Goal: Task Accomplishment & Management: Complete application form

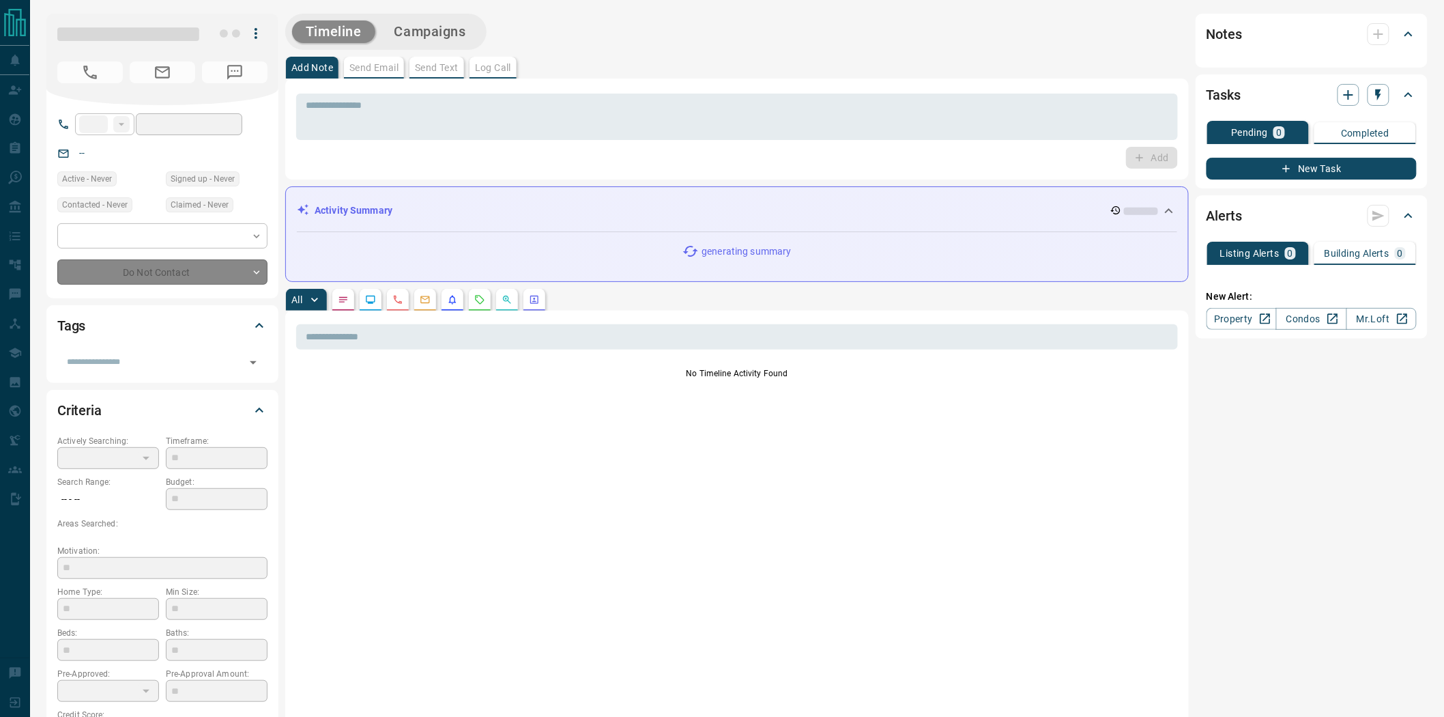
type input "**"
type input "**********"
type input "*"
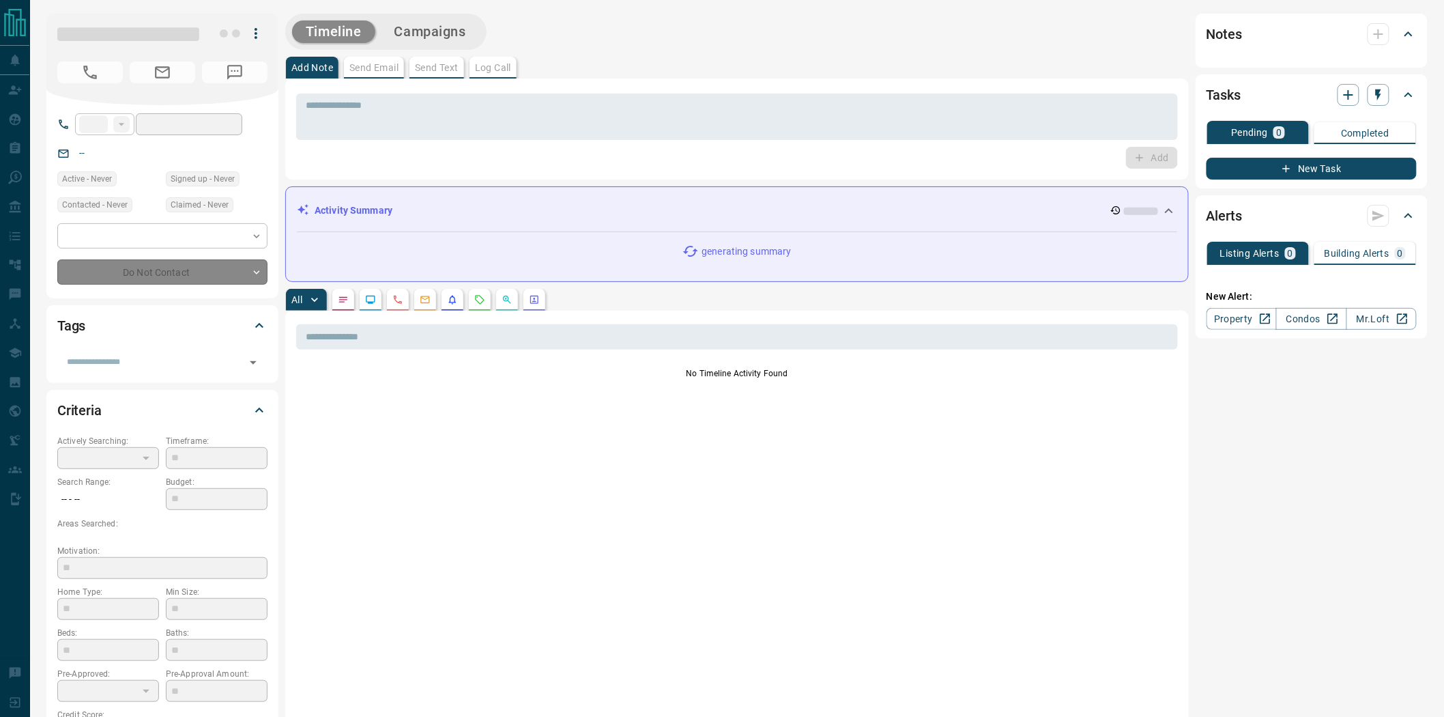
type input "**********"
type input "*******"
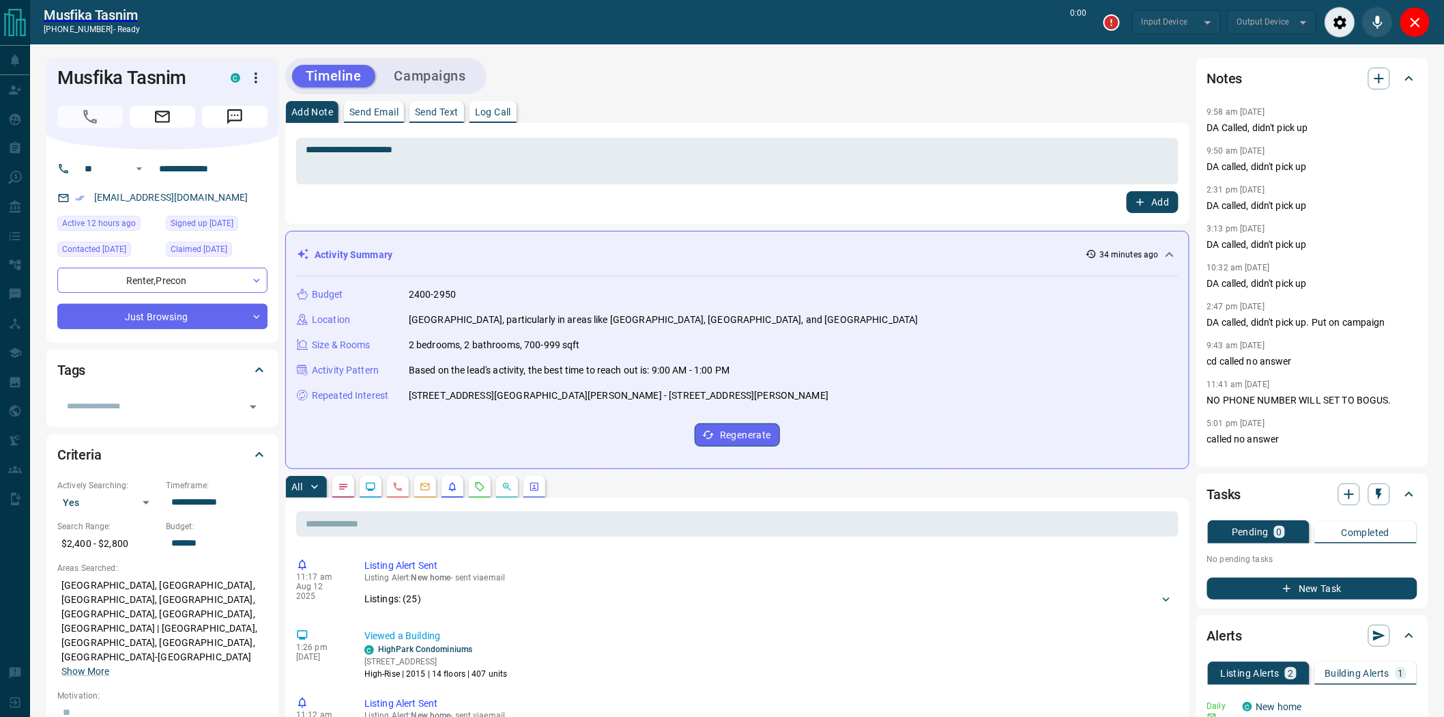
type input "*******"
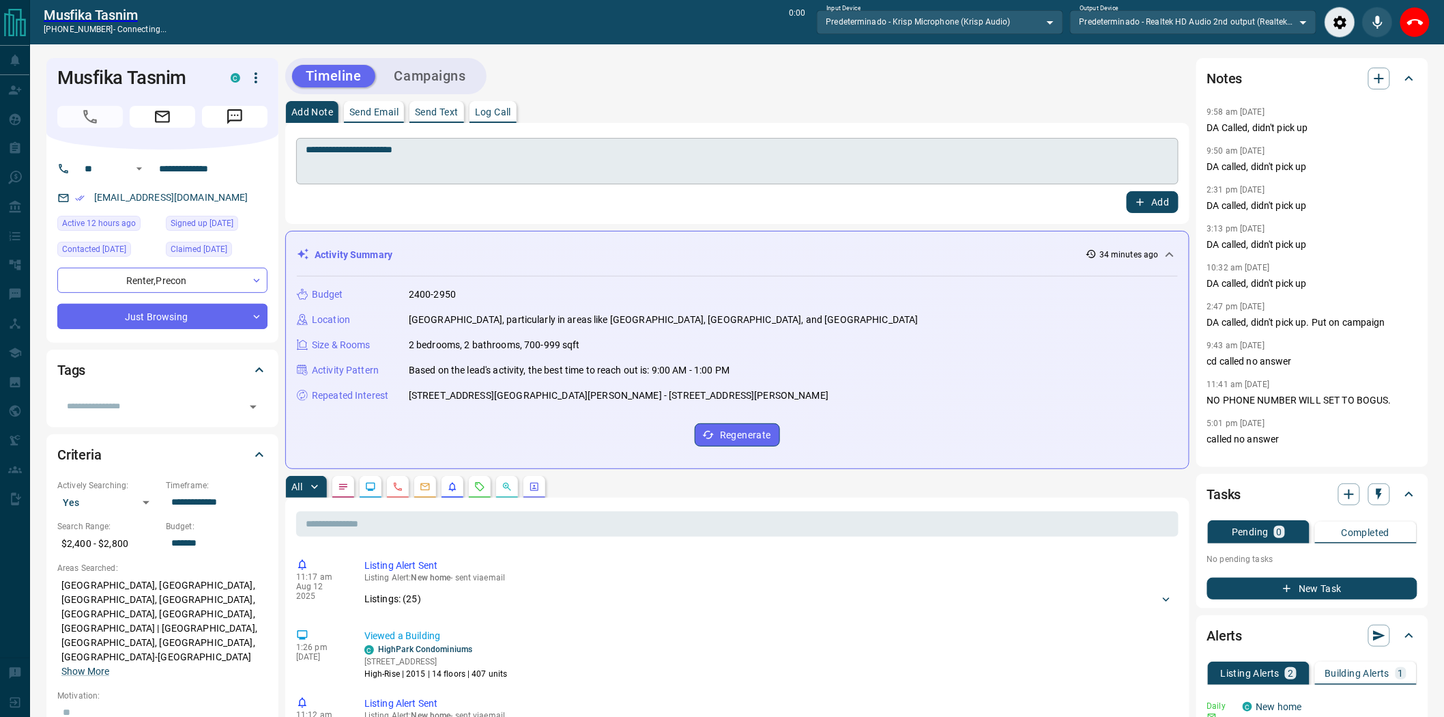
click at [610, 168] on textarea "**********" at bounding box center [737, 161] width 863 height 35
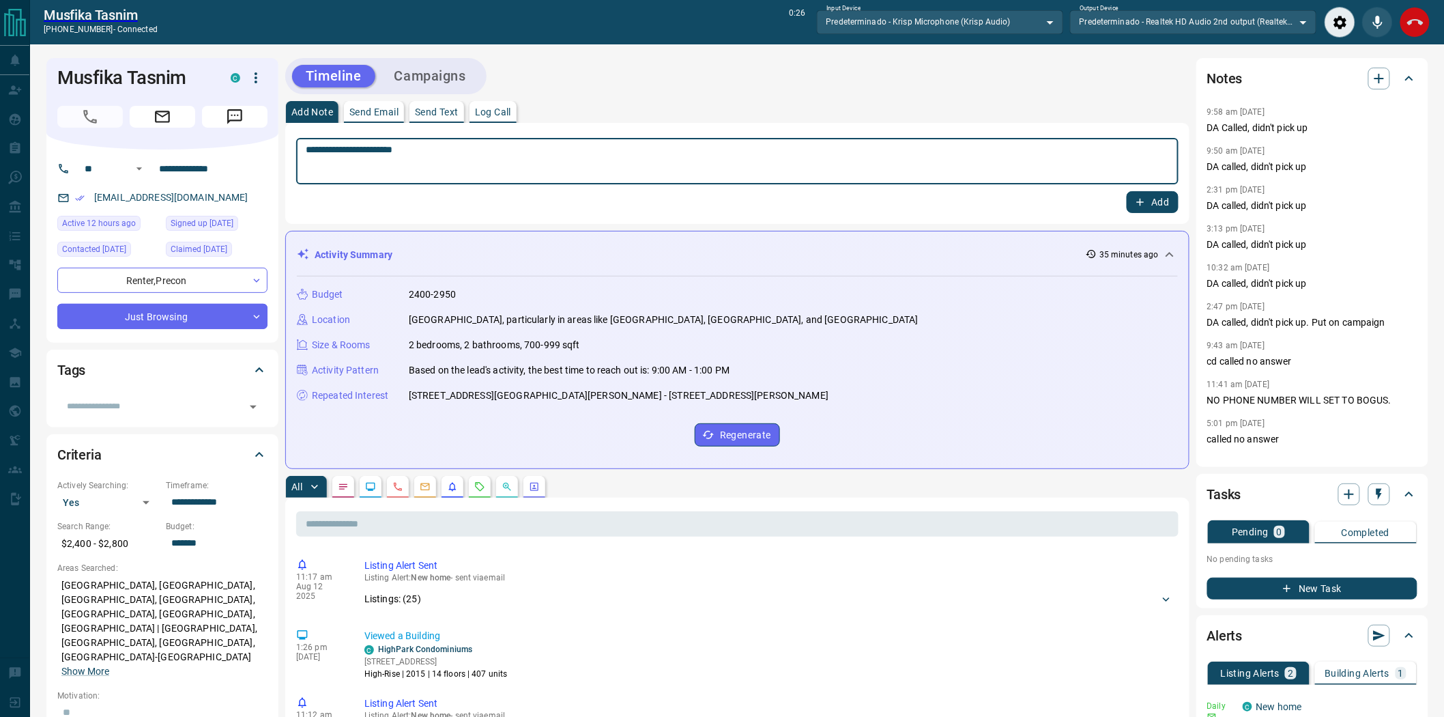
click at [1407, 18] on icon "End Call" at bounding box center [1415, 22] width 16 height 16
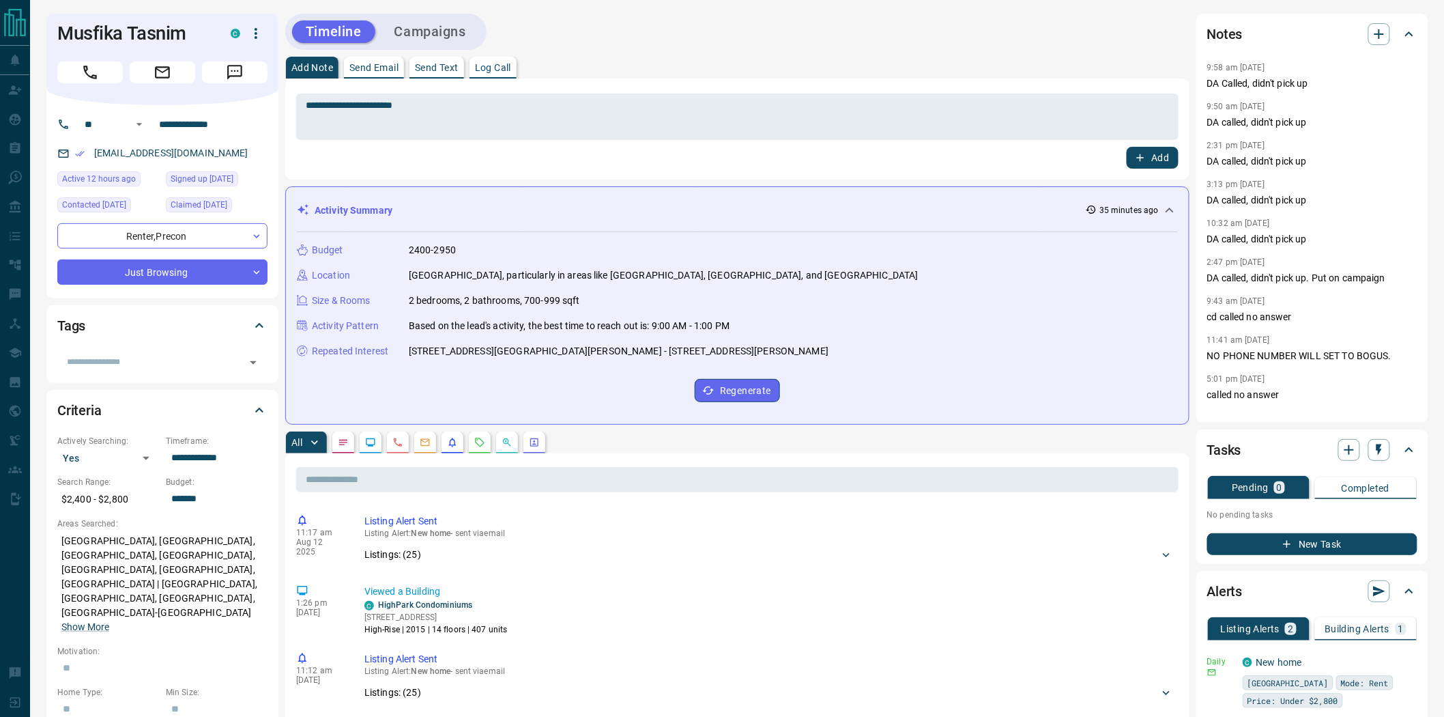
click at [1164, 153] on button "Add" at bounding box center [1153, 158] width 52 height 22
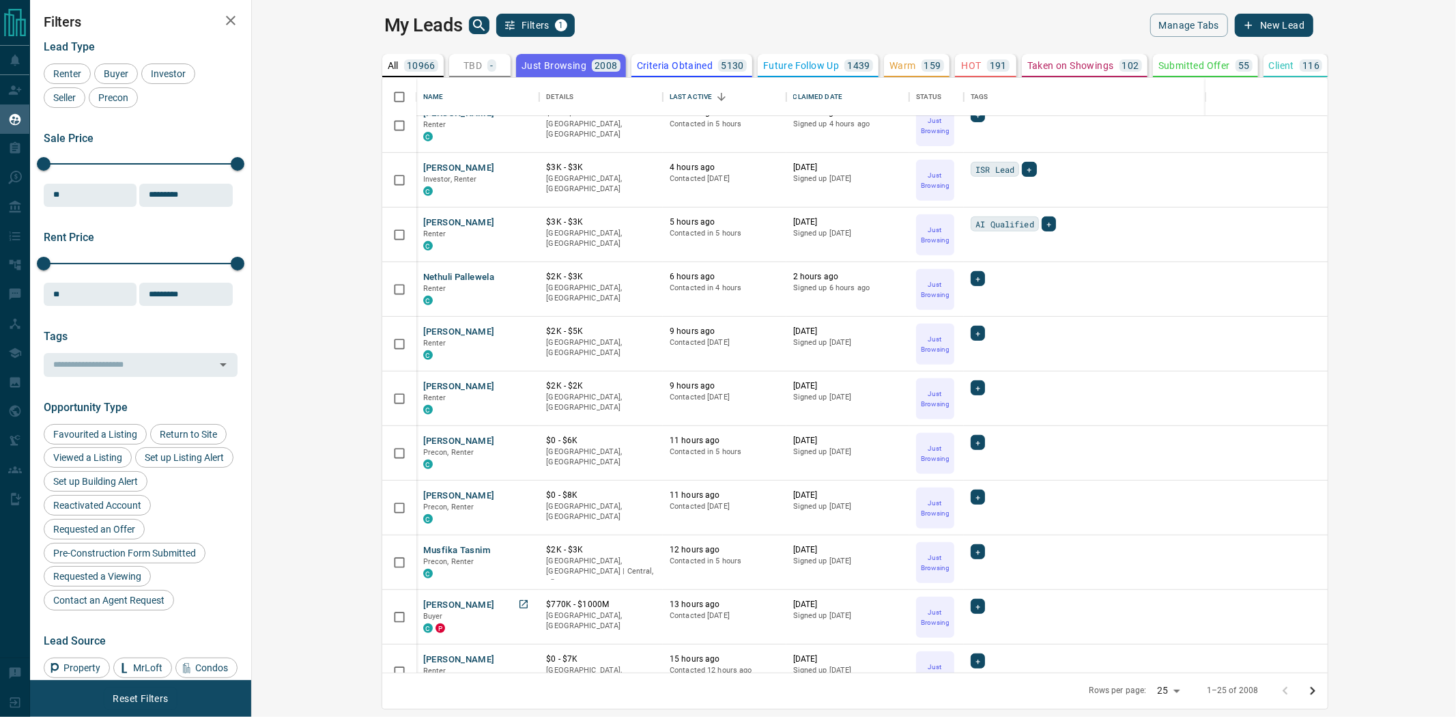
scroll to position [585, 0]
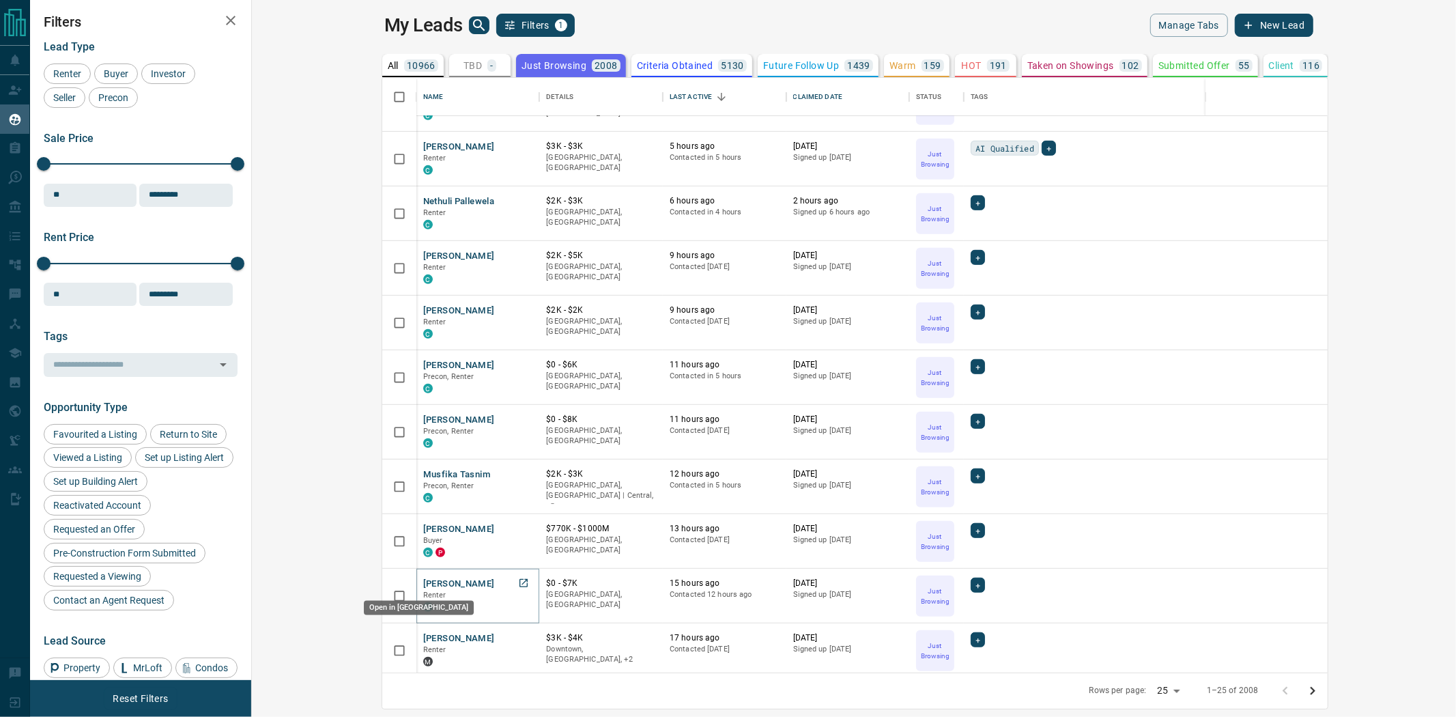
click at [518, 582] on icon "Open in New Tab" at bounding box center [523, 582] width 11 height 11
click at [519, 635] on icon "Open in New Tab" at bounding box center [523, 637] width 8 height 8
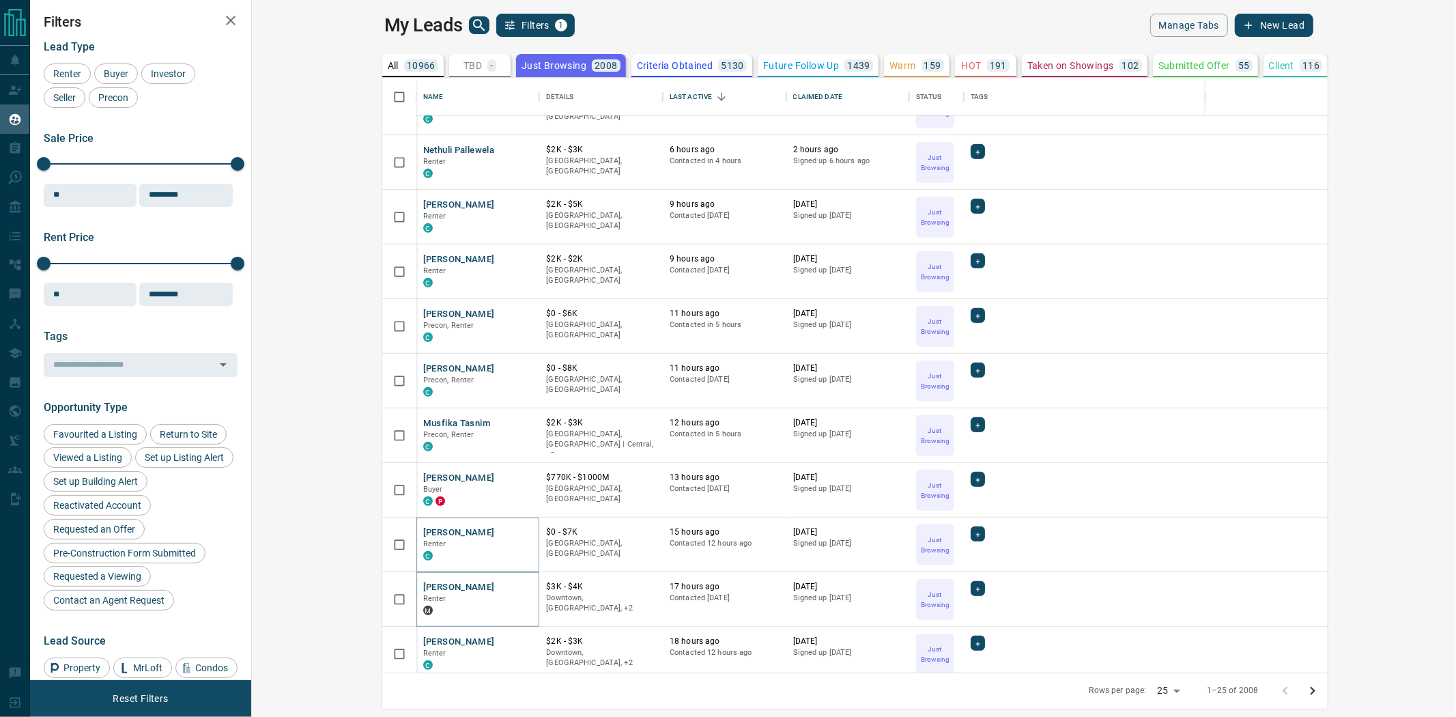
scroll to position [661, 0]
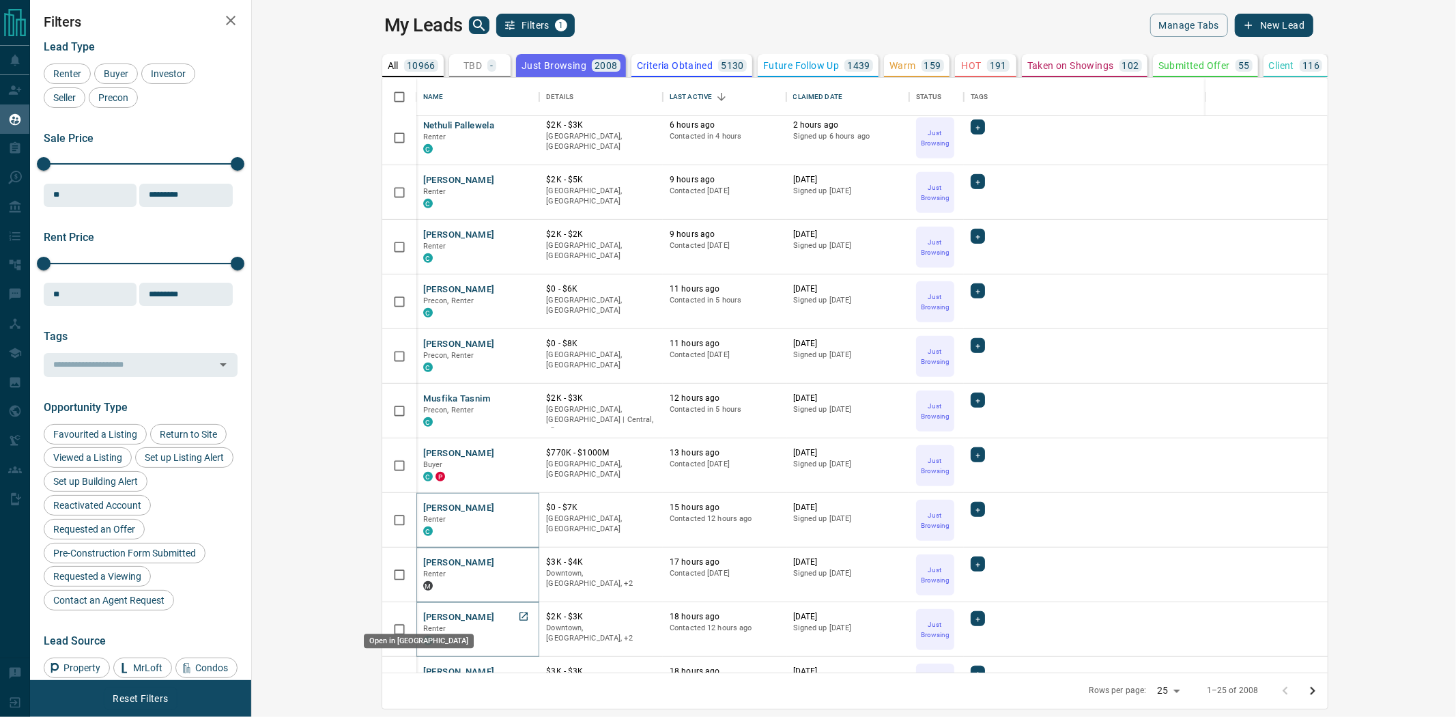
click at [515, 621] on link "Open in New Tab" at bounding box center [524, 616] width 18 height 18
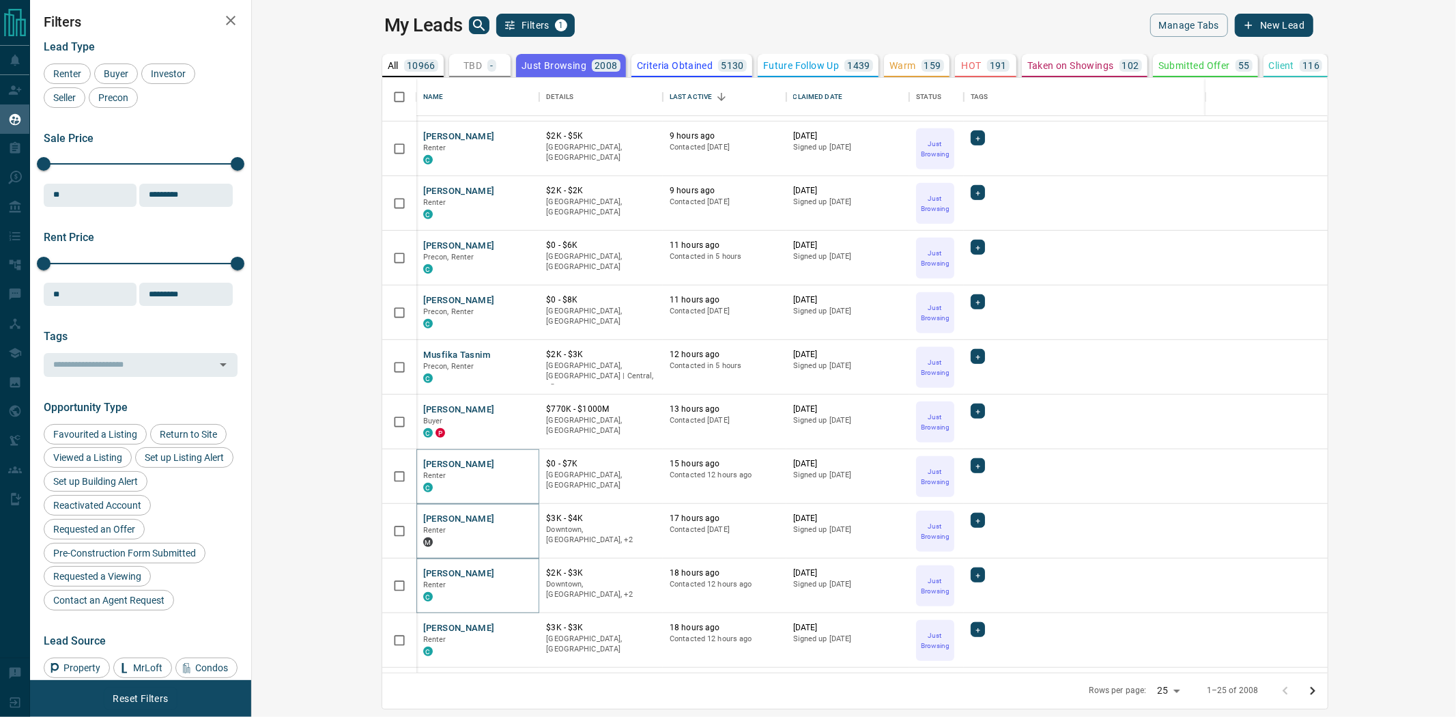
scroll to position [737, 0]
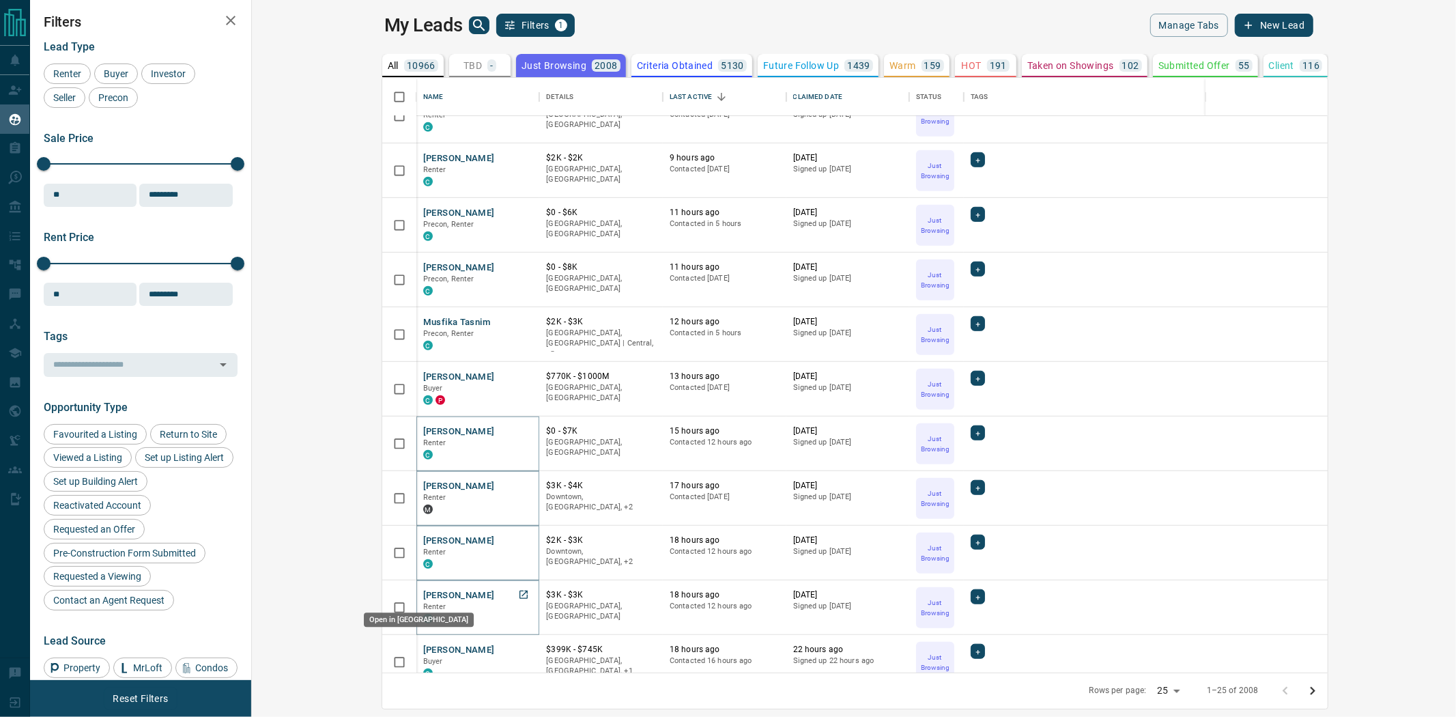
drag, startPoint x: 399, startPoint y: 594, endPoint x: 394, endPoint y: 588, distance: 8.2
click at [518, 594] on icon "Open in New Tab" at bounding box center [523, 594] width 11 height 11
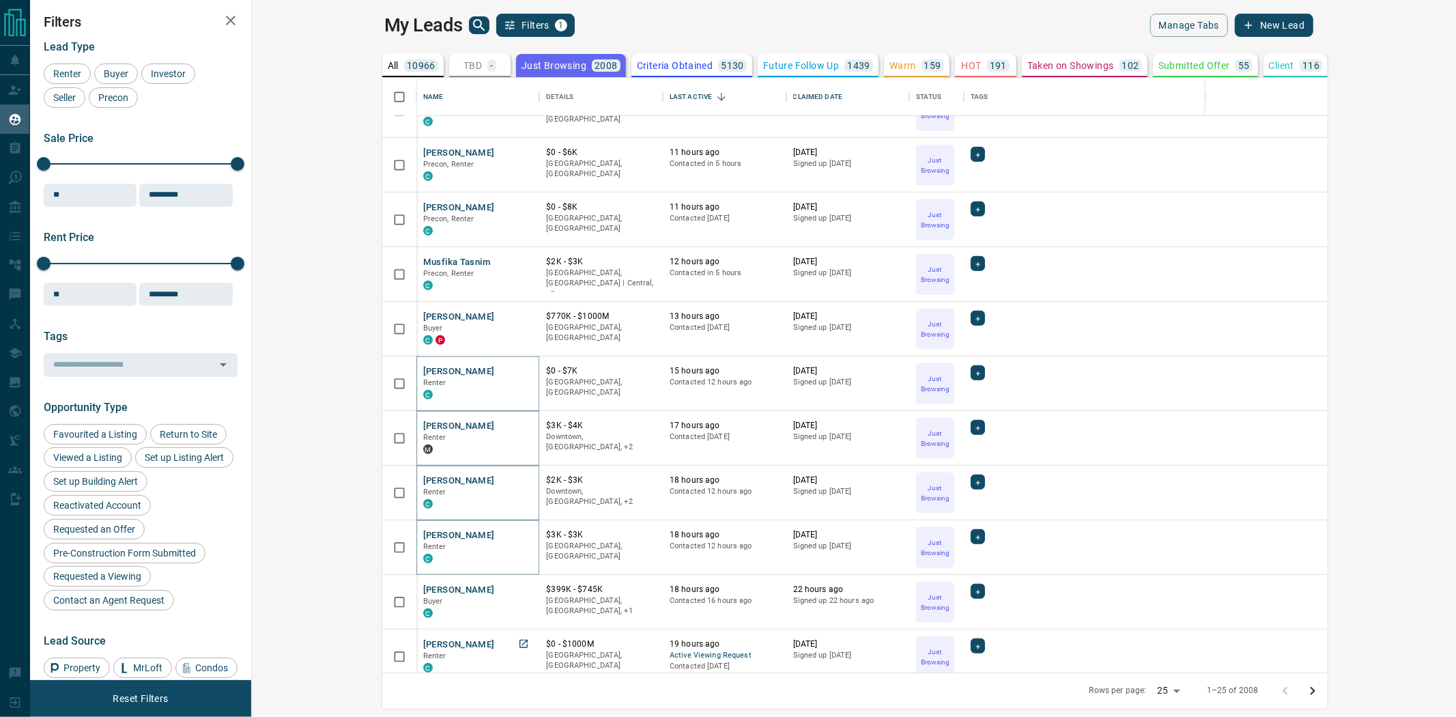
scroll to position [808, 0]
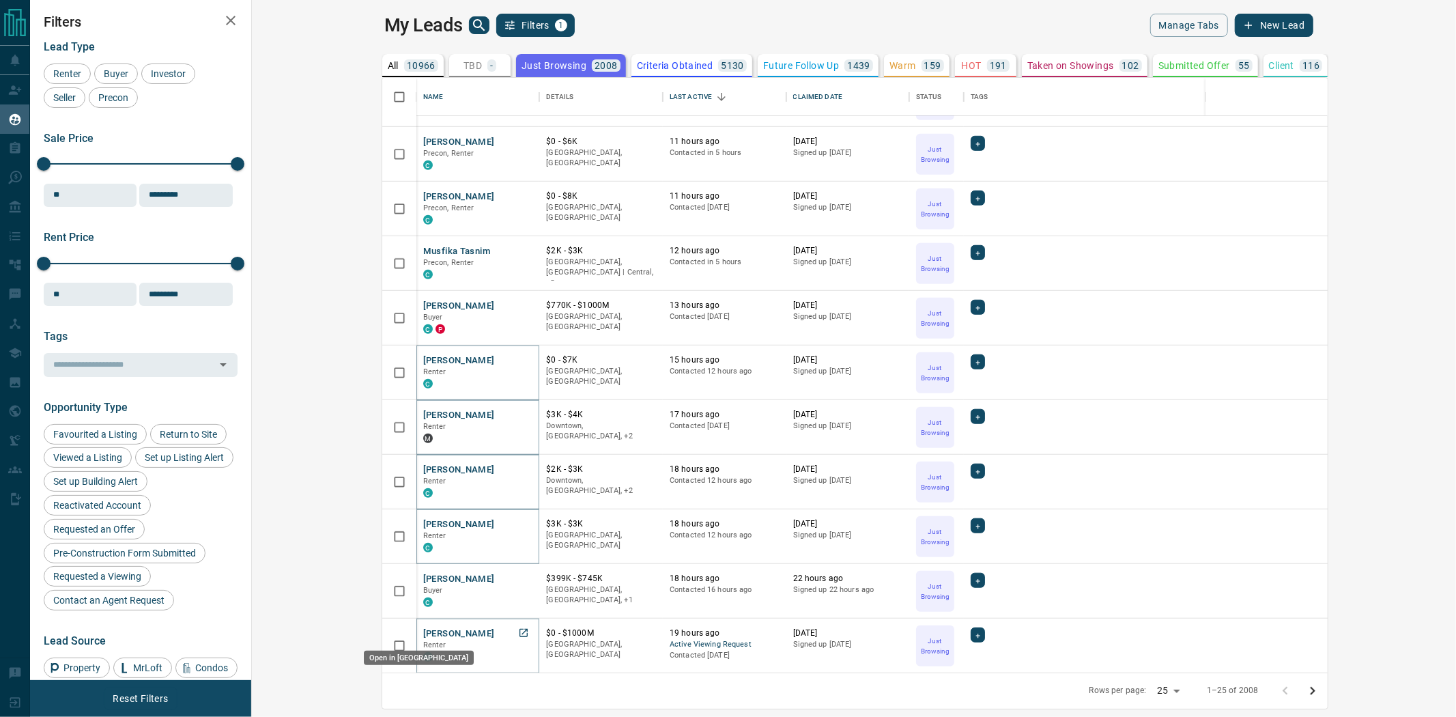
click at [519, 632] on icon "Open in New Tab" at bounding box center [523, 633] width 8 height 8
click at [1320, 689] on icon "Go to next page" at bounding box center [1312, 690] width 16 height 16
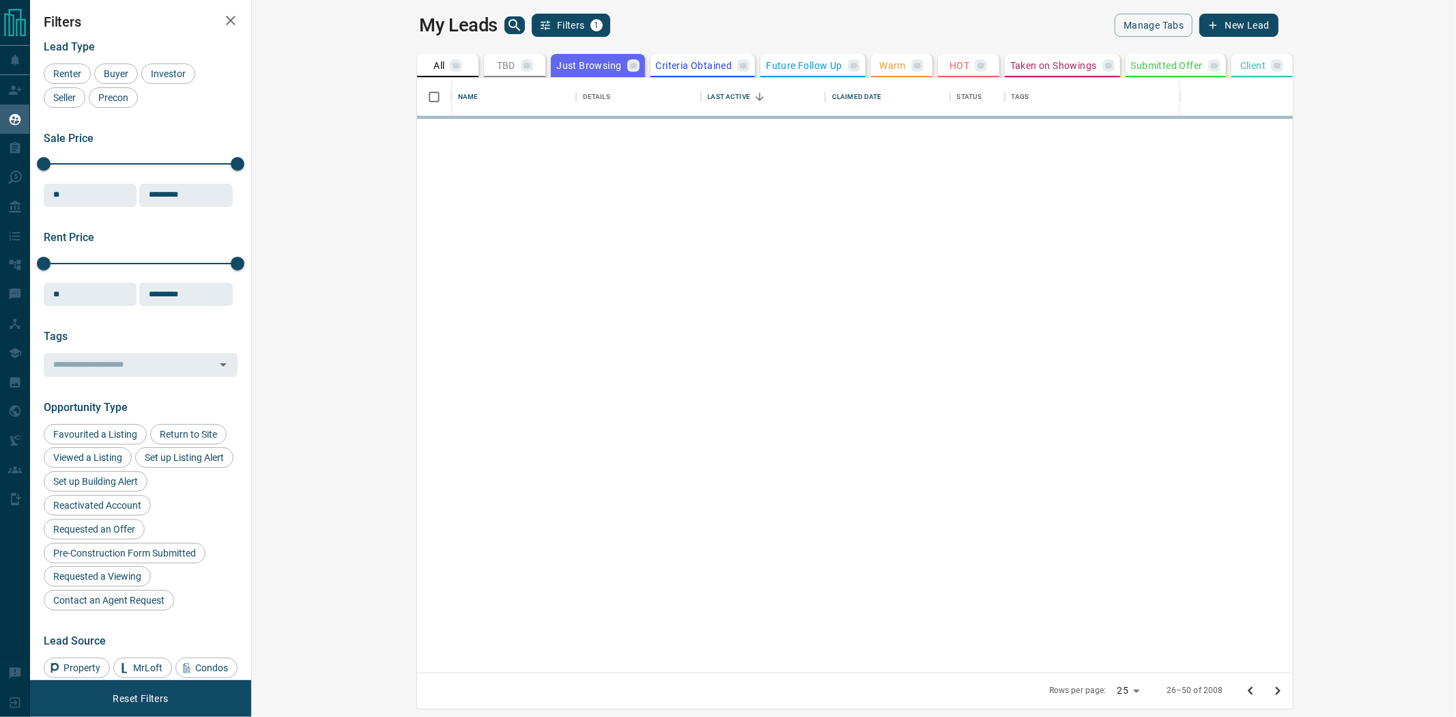
scroll to position [0, 0]
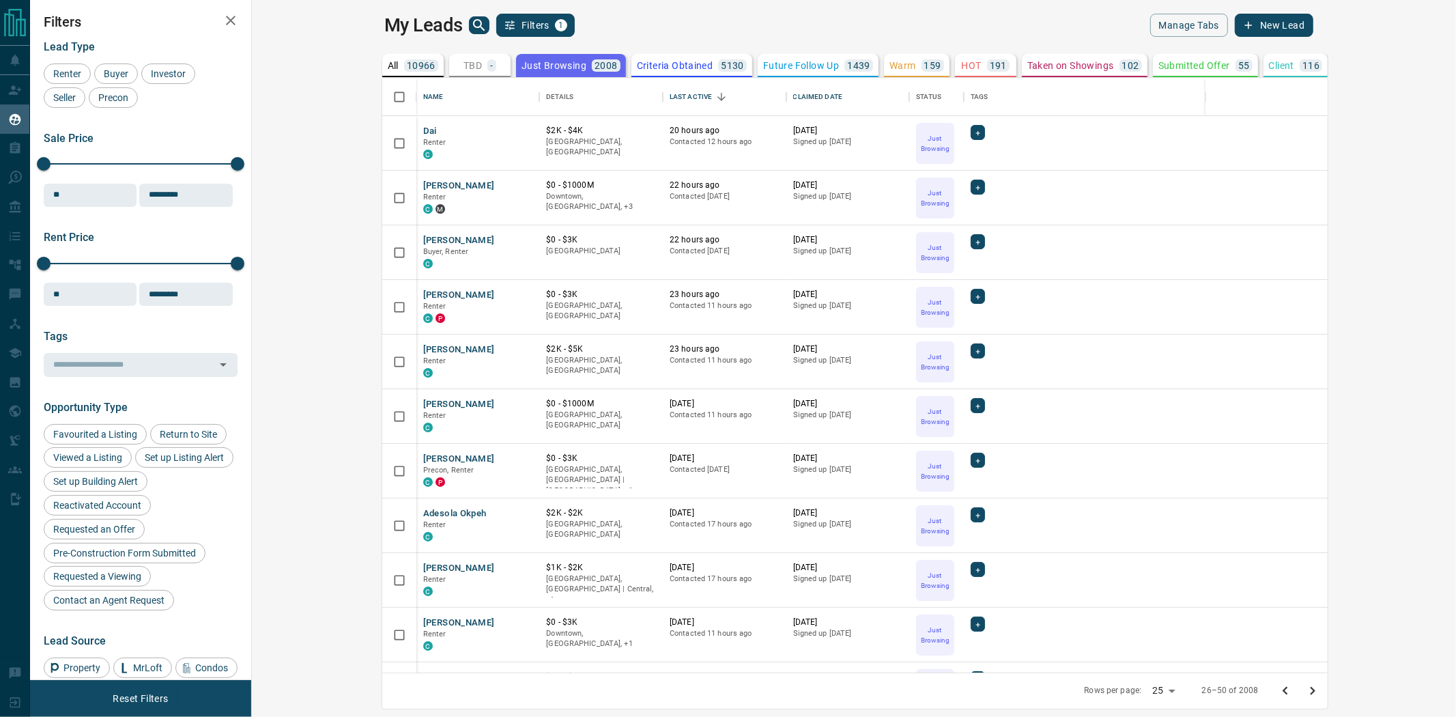
click at [637, 69] on p "Criteria Obtained" at bounding box center [675, 66] width 76 height 10
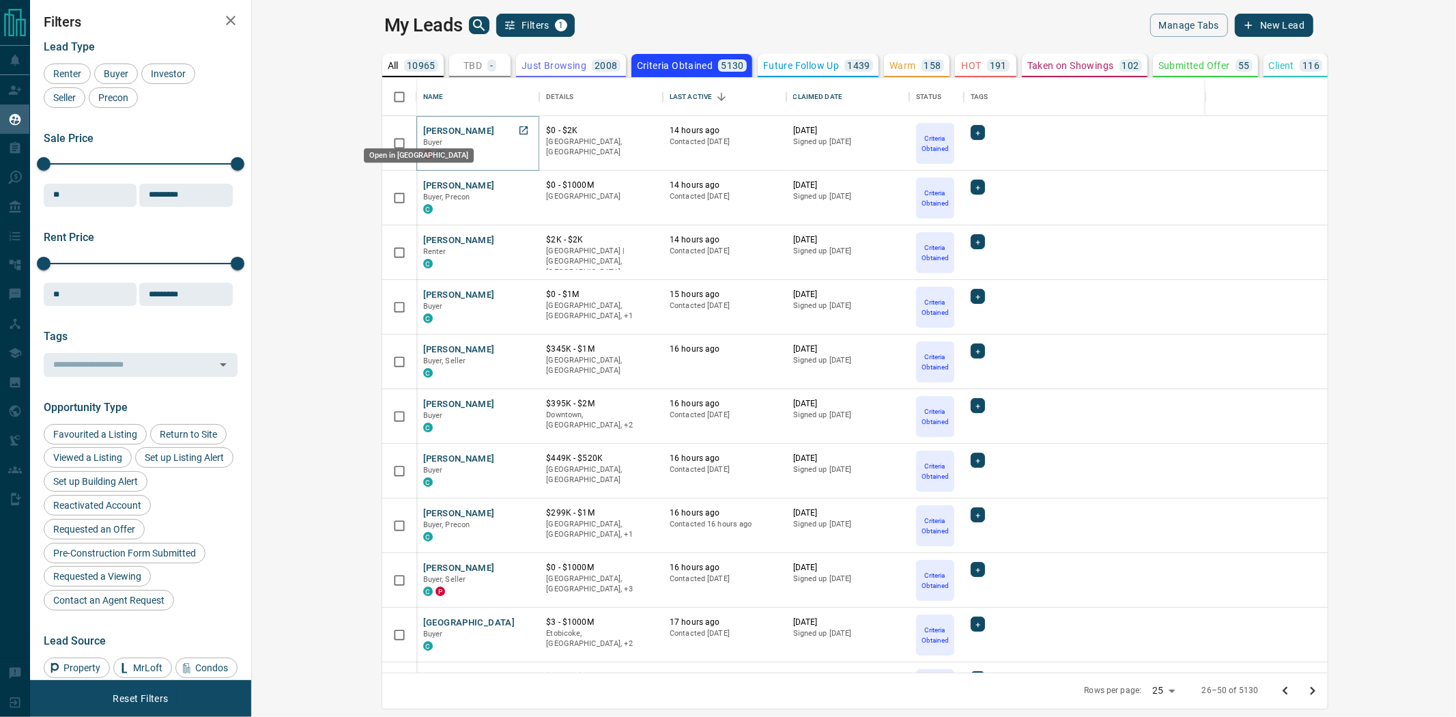
click at [518, 130] on icon "Open in New Tab" at bounding box center [523, 130] width 11 height 11
click at [518, 240] on icon "Open in New Tab" at bounding box center [523, 239] width 11 height 11
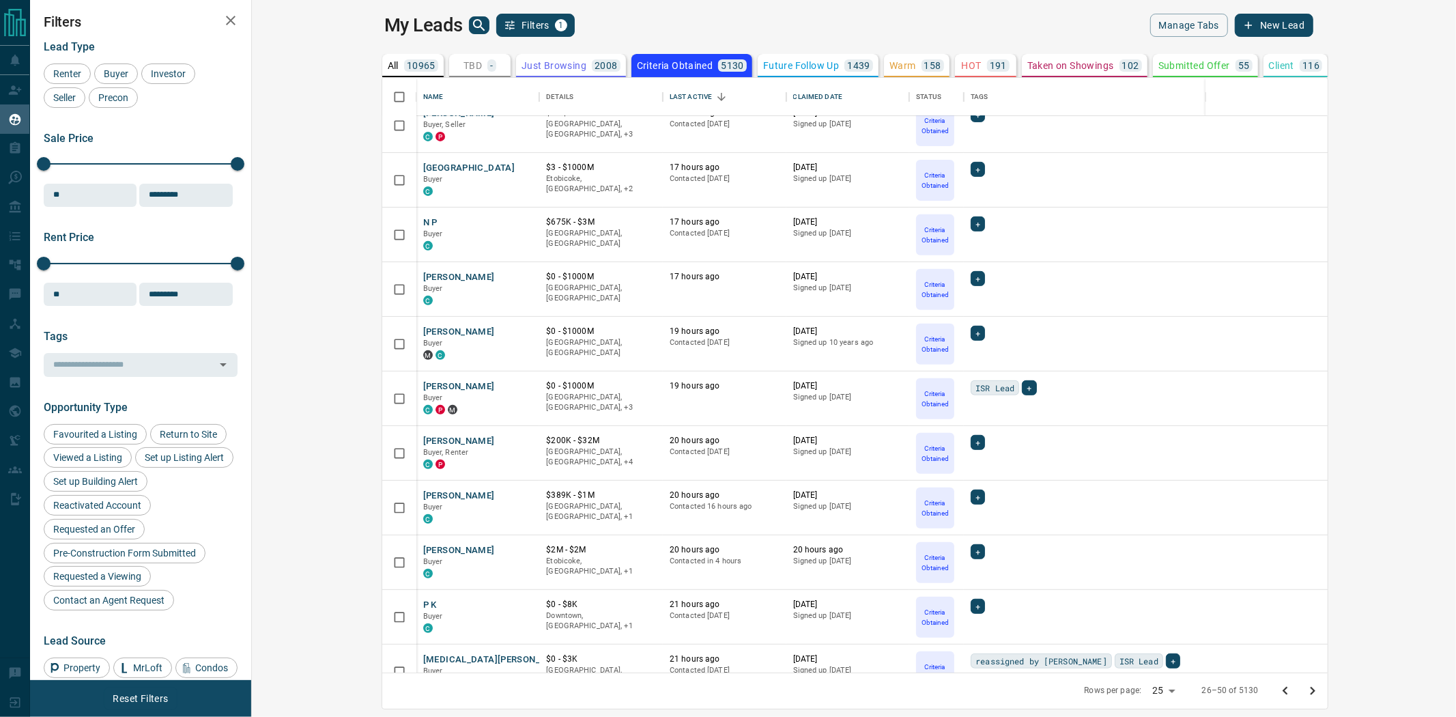
scroll to position [530, 0]
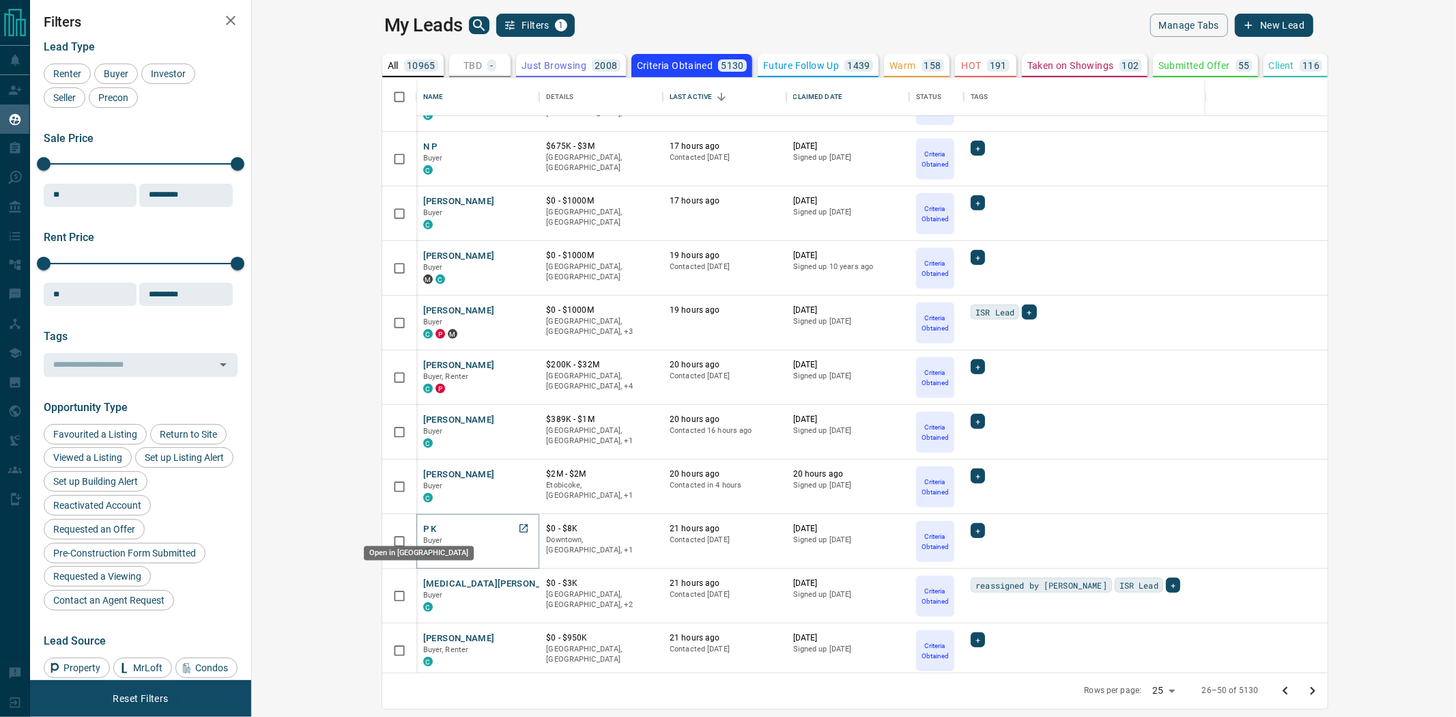
click at [518, 531] on icon "Open in New Tab" at bounding box center [523, 528] width 11 height 11
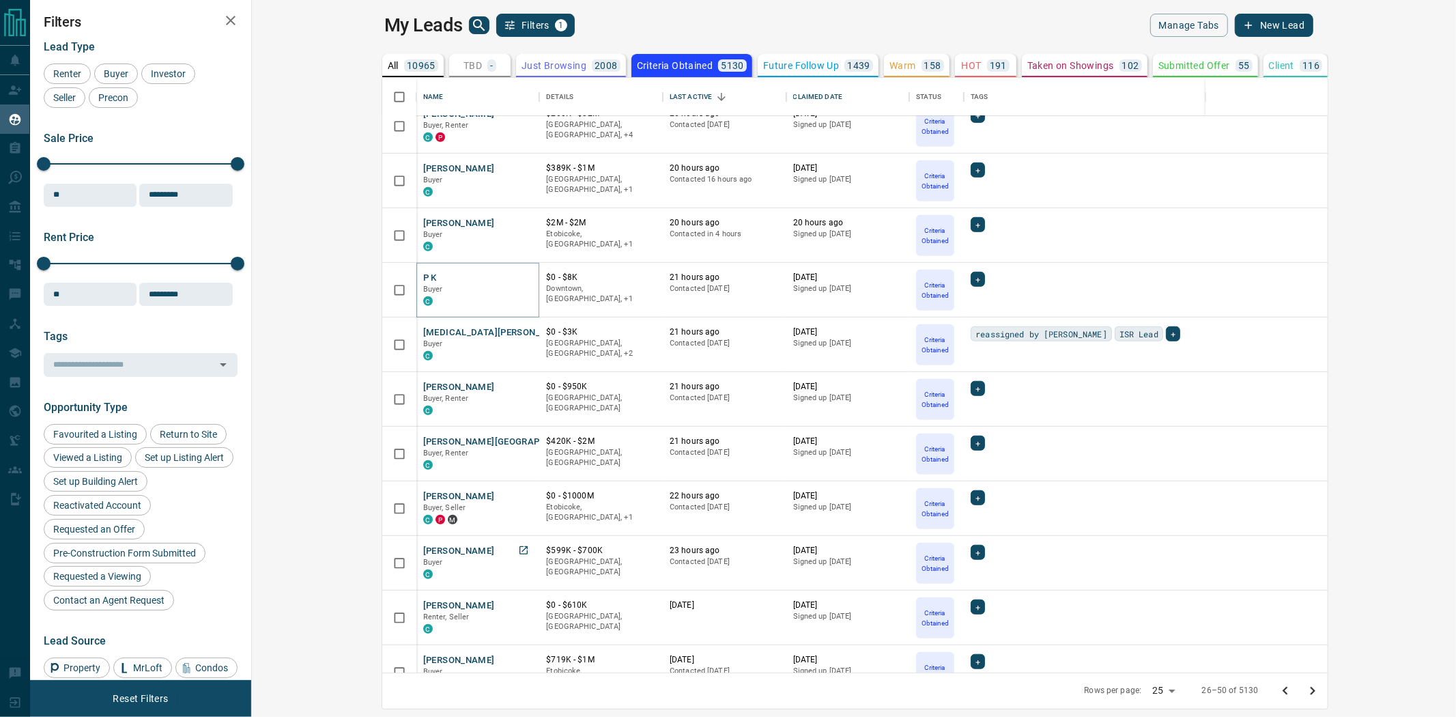
scroll to position [808, 0]
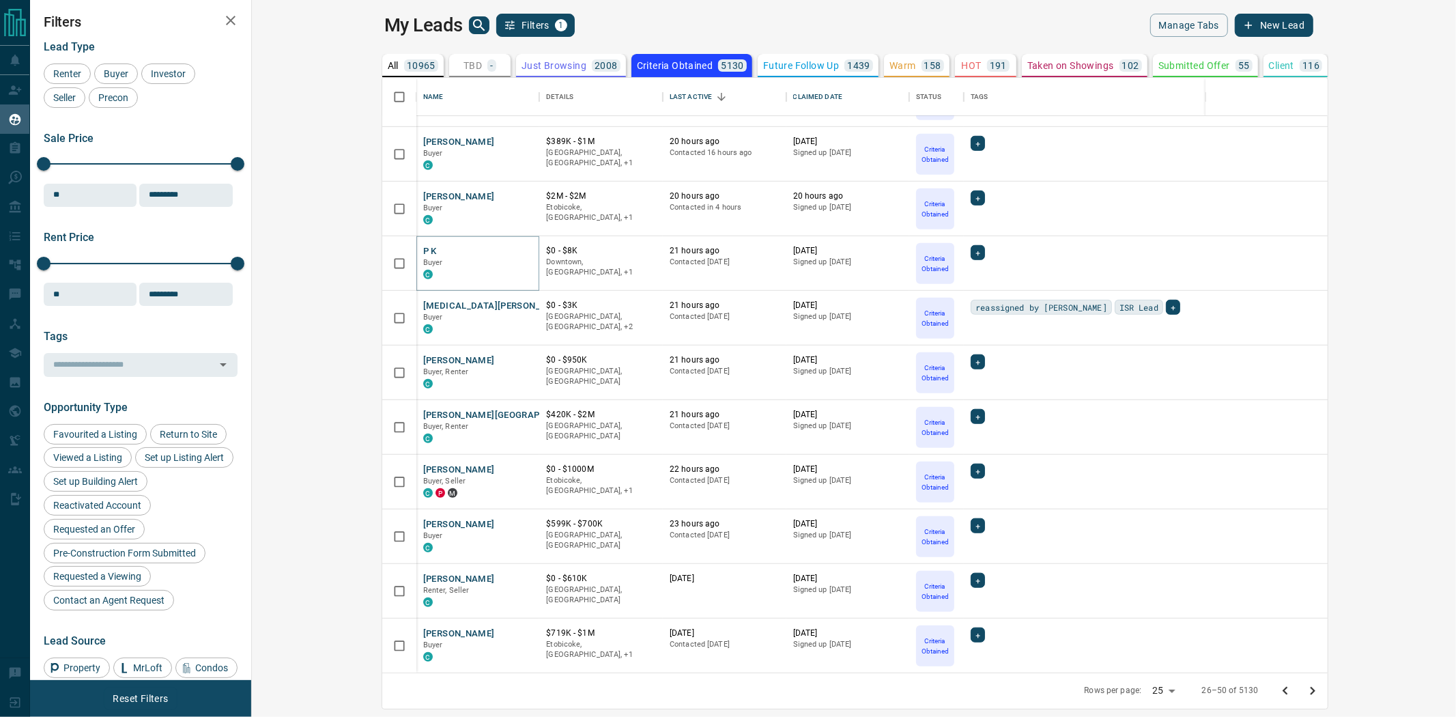
click at [1320, 693] on icon "Go to next page" at bounding box center [1312, 690] width 16 height 16
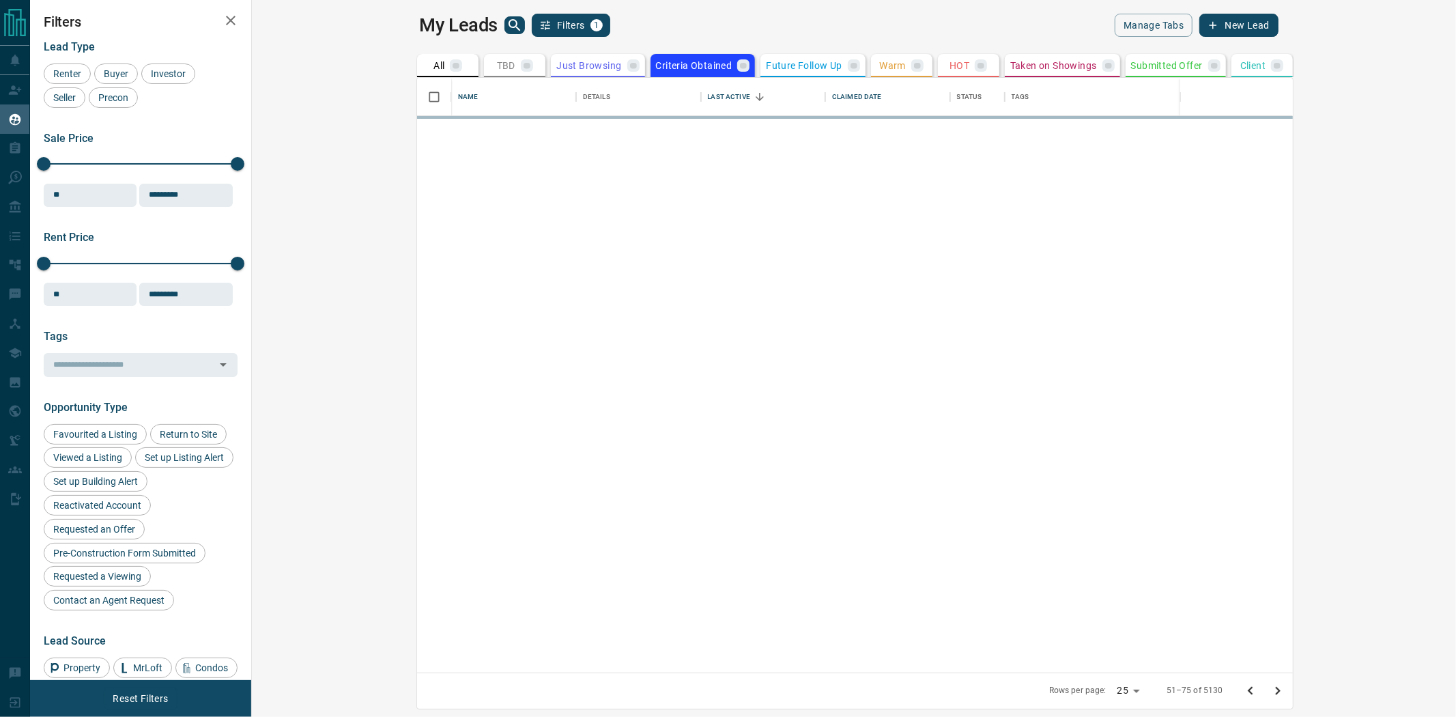
scroll to position [0, 0]
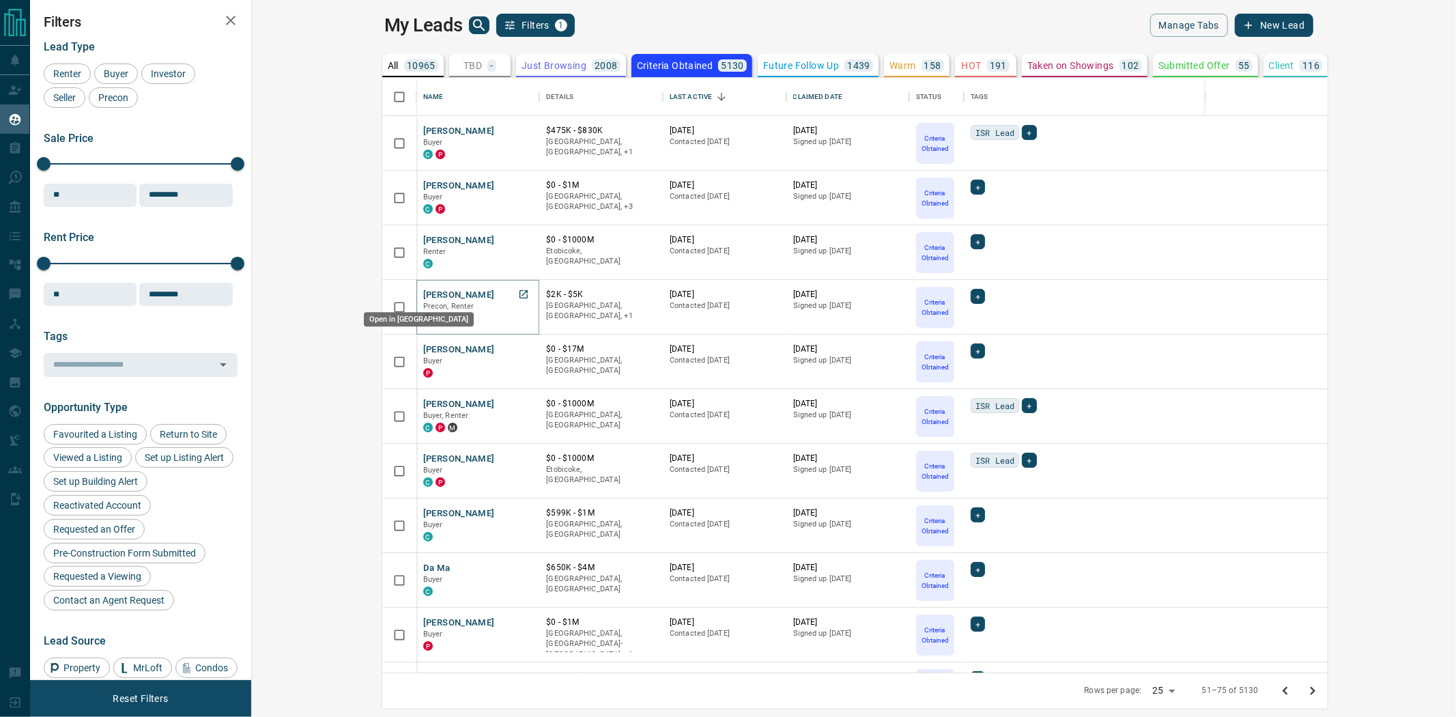
click at [515, 300] on link "Open in New Tab" at bounding box center [524, 294] width 18 height 18
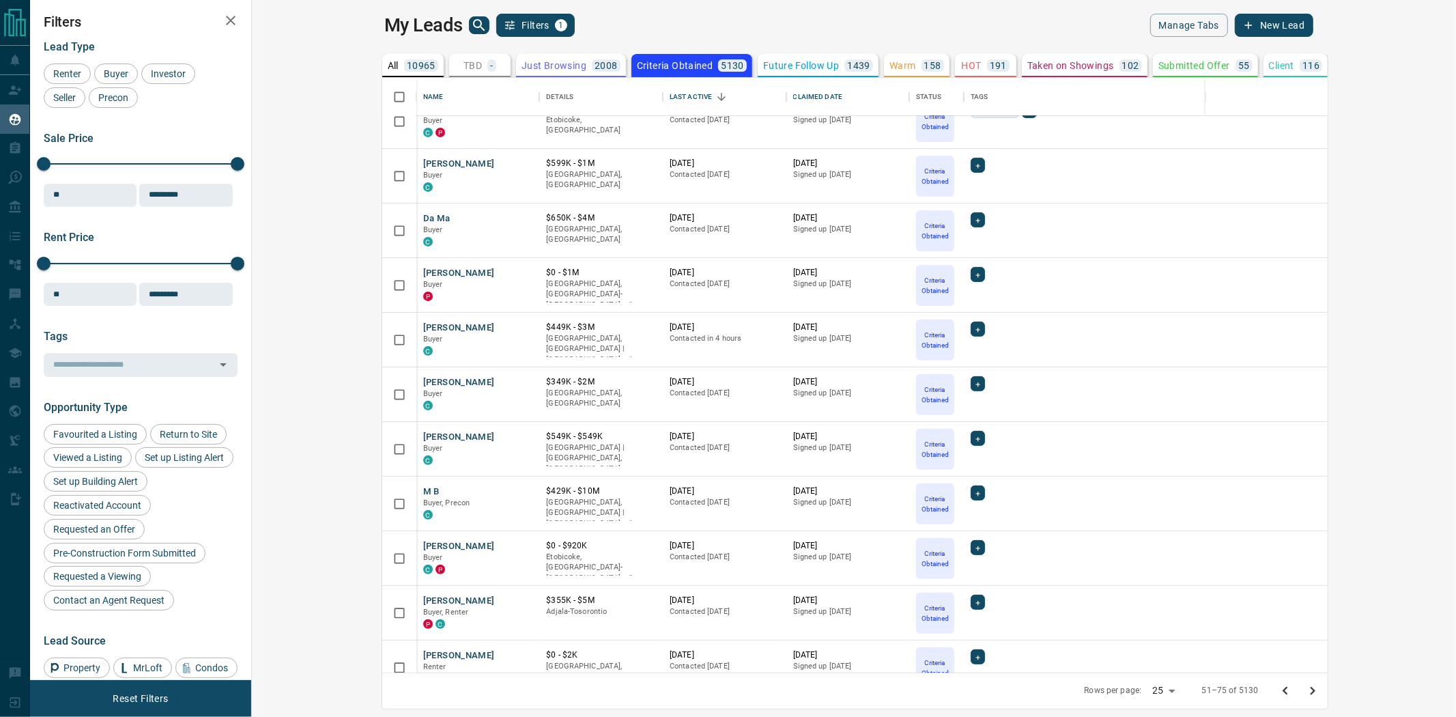
scroll to position [454, 0]
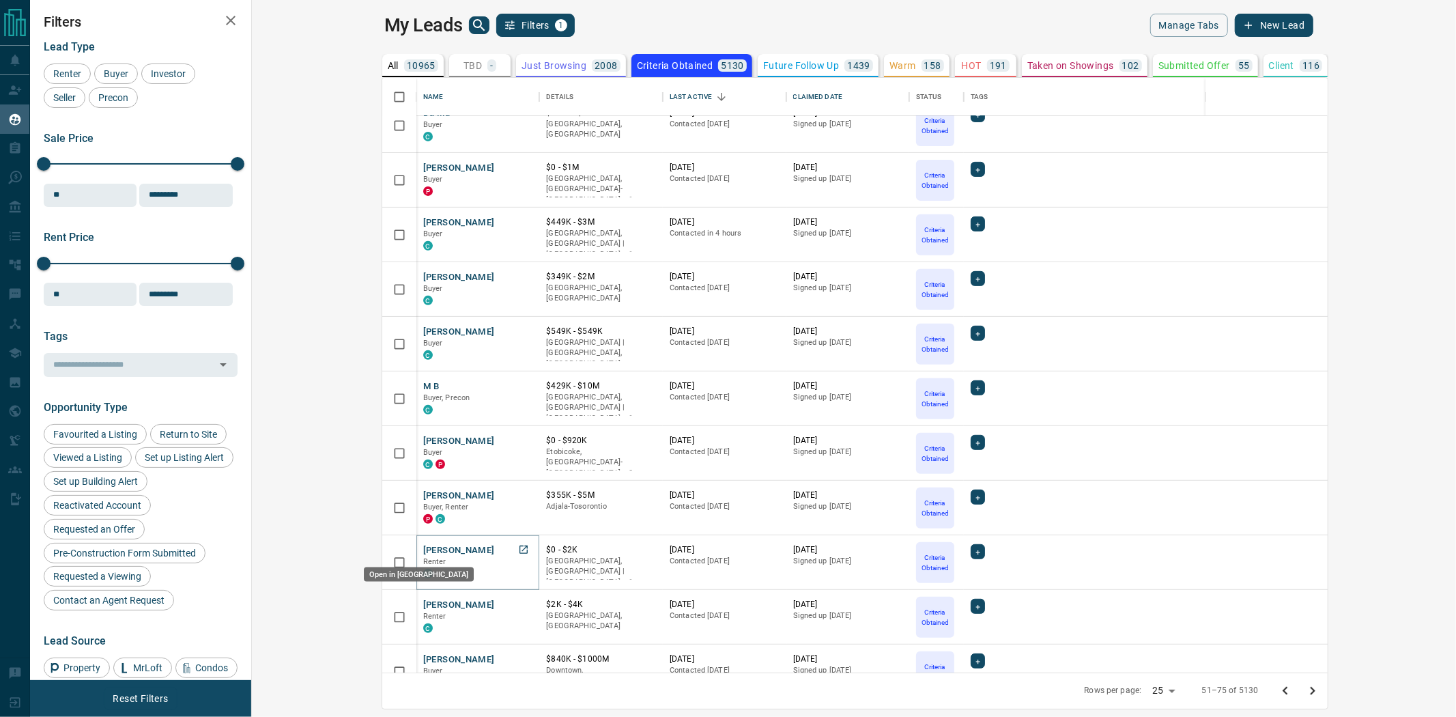
click at [518, 547] on icon "Open in New Tab" at bounding box center [523, 549] width 11 height 11
click at [518, 605] on icon "Open in New Tab" at bounding box center [523, 603] width 11 height 11
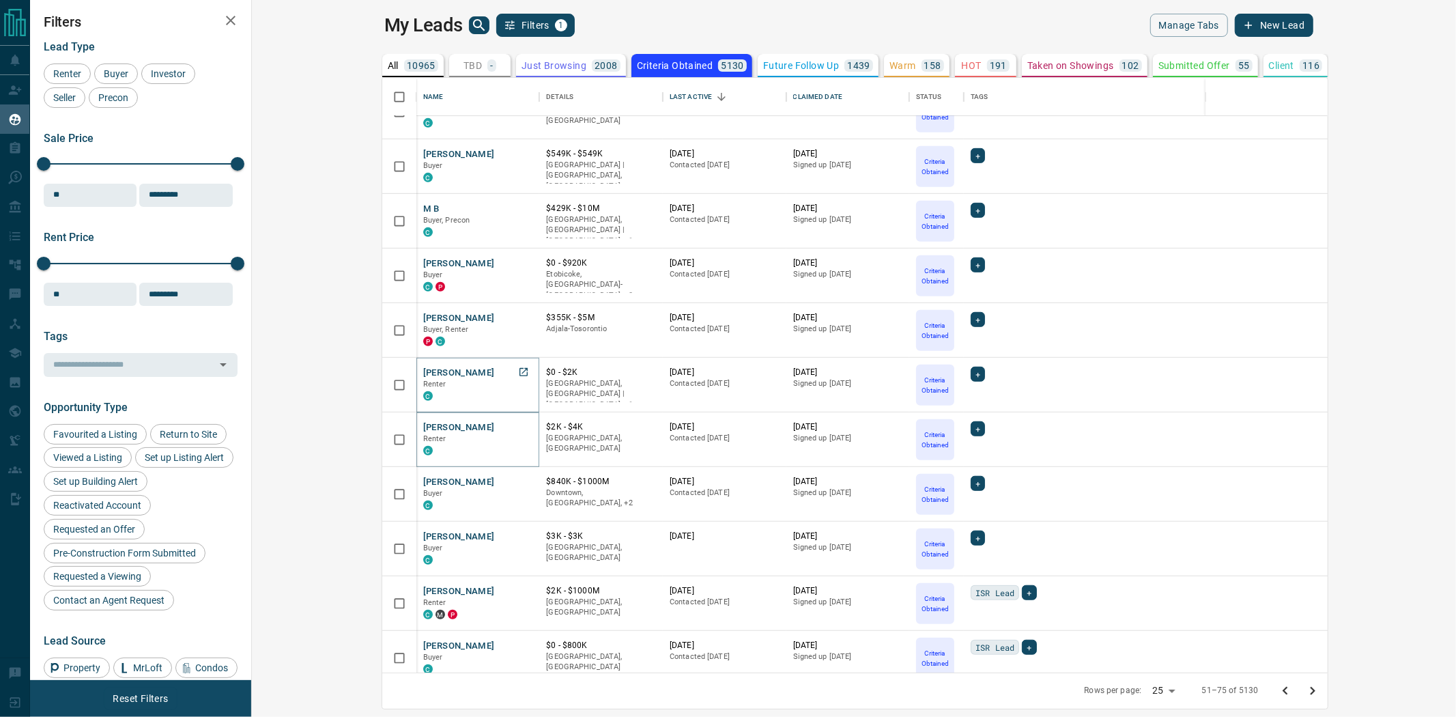
scroll to position [682, 0]
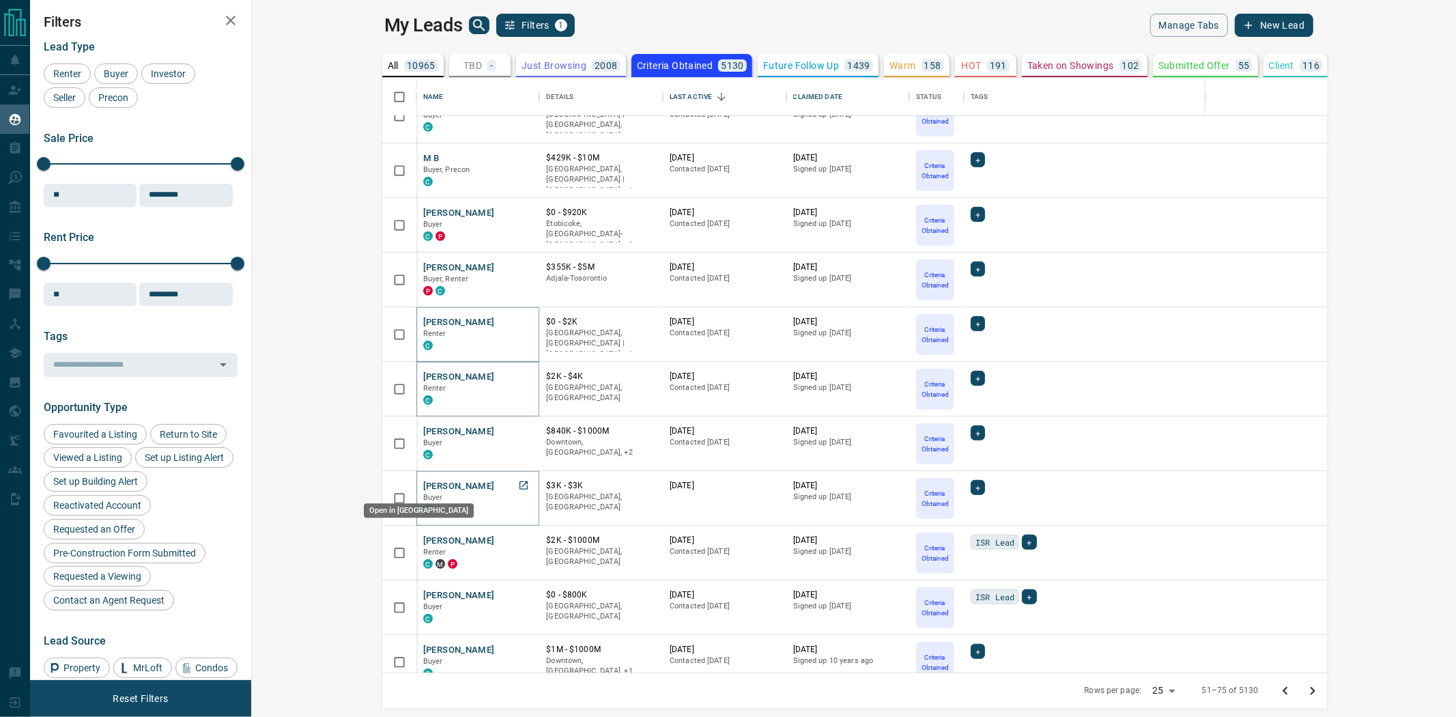
click at [518, 487] on icon "Open in New Tab" at bounding box center [523, 485] width 11 height 11
click at [518, 540] on icon "Open in New Tab" at bounding box center [523, 539] width 11 height 11
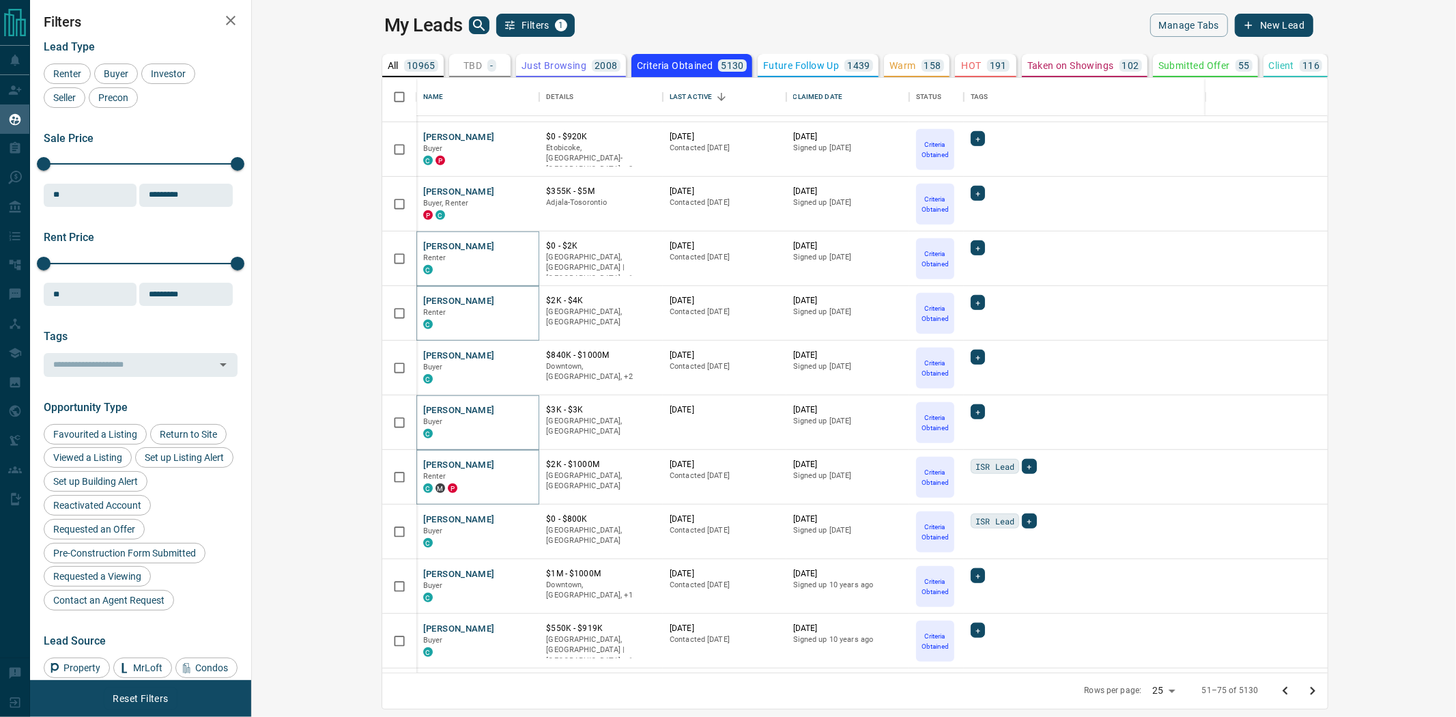
scroll to position [808, 0]
